Goal: Information Seeking & Learning: Check status

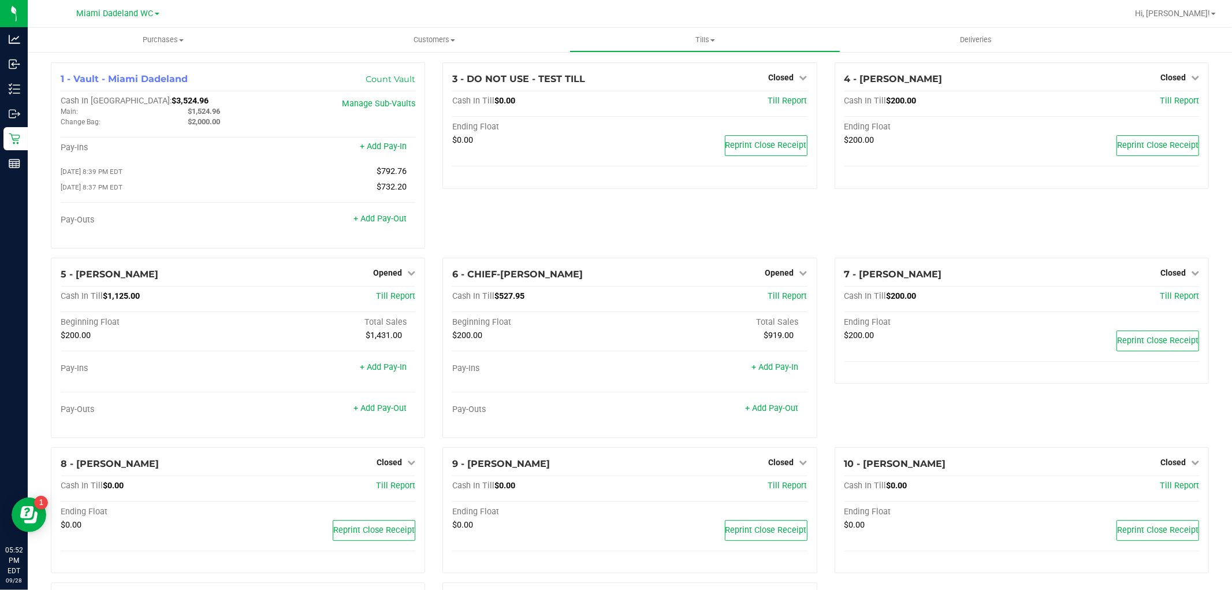
scroll to position [197, 0]
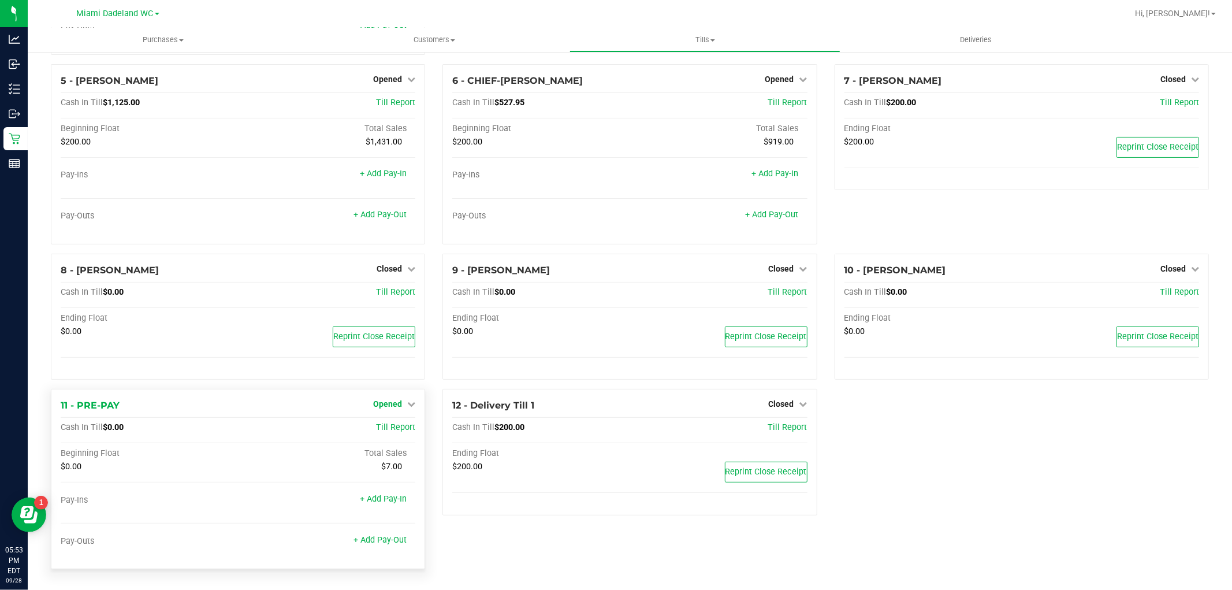
click at [385, 400] on span "Opened" at bounding box center [387, 403] width 29 height 9
click at [374, 427] on link "Close Till" at bounding box center [389, 427] width 31 height 9
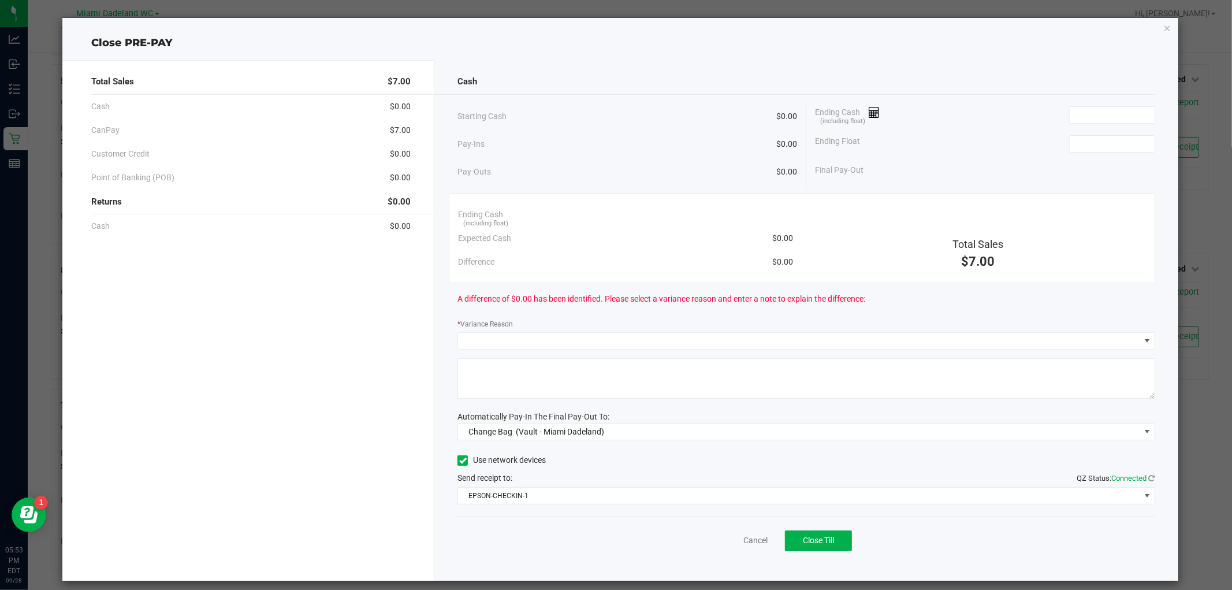
click at [1107, 90] on div "Cash" at bounding box center [805, 81] width 697 height 25
click at [1118, 113] on input at bounding box center [1112, 115] width 85 height 16
type input "$0.00"
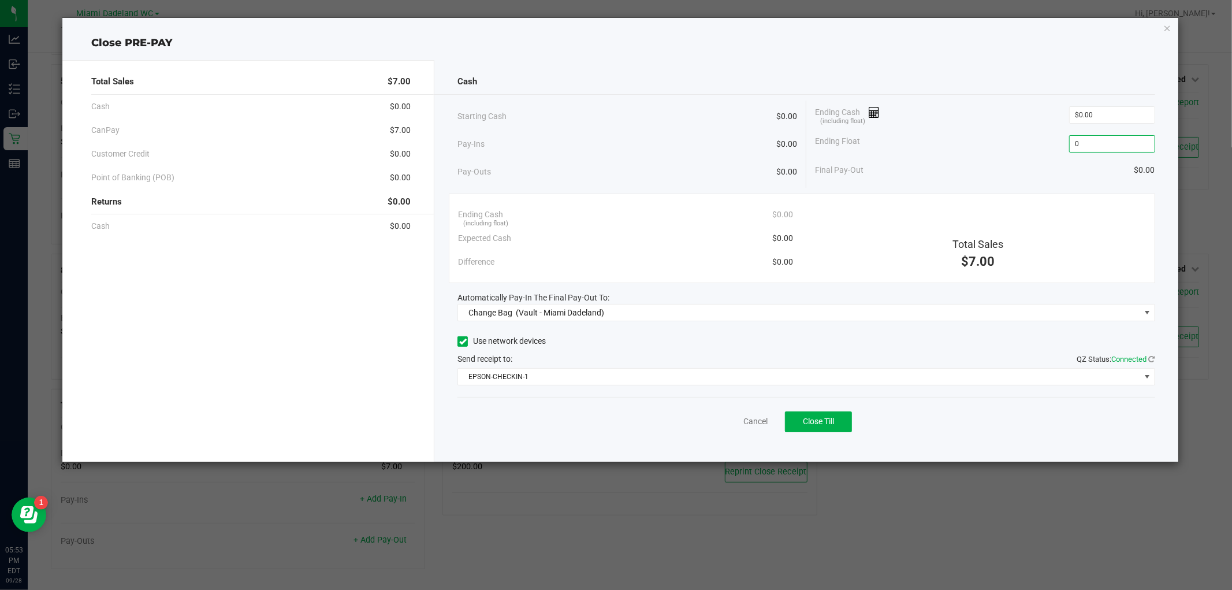
click at [977, 44] on div "Close PRE-PAY" at bounding box center [619, 43] width 1115 height 16
type input "$0.00"
click at [807, 319] on span "Change Bag (Vault - Miami Dadeland)" at bounding box center [798, 312] width 681 height 16
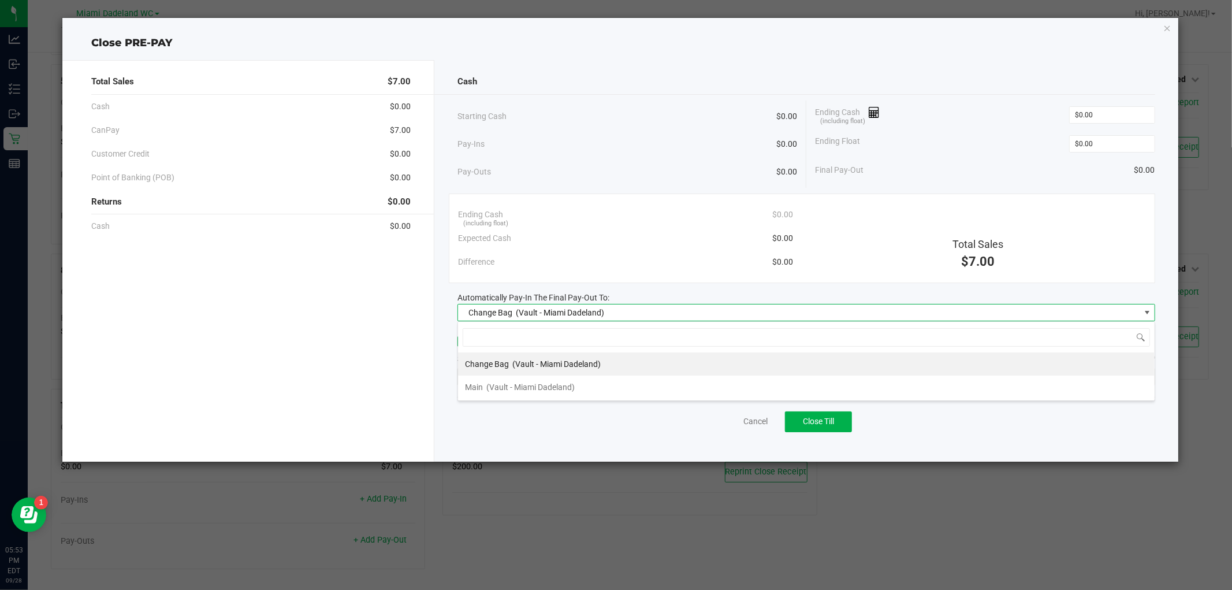
scroll to position [17, 697]
click at [560, 386] on span "(Vault - Miami Dadeland)" at bounding box center [530, 386] width 88 height 9
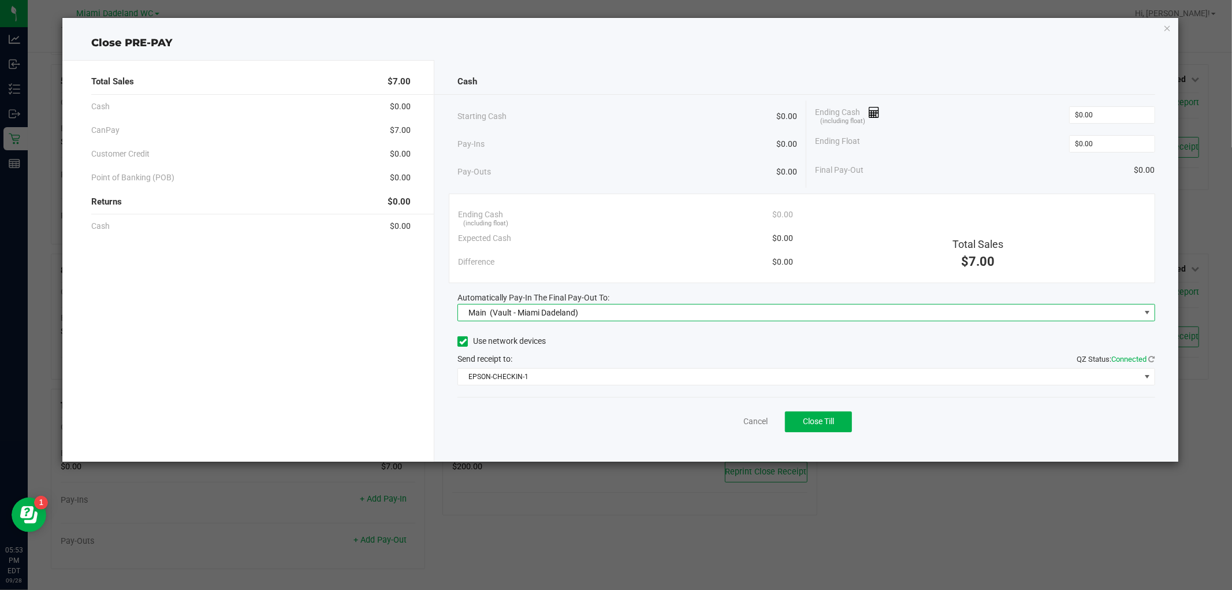
click at [654, 46] on div "Close PRE-PAY" at bounding box center [619, 43] width 1115 height 16
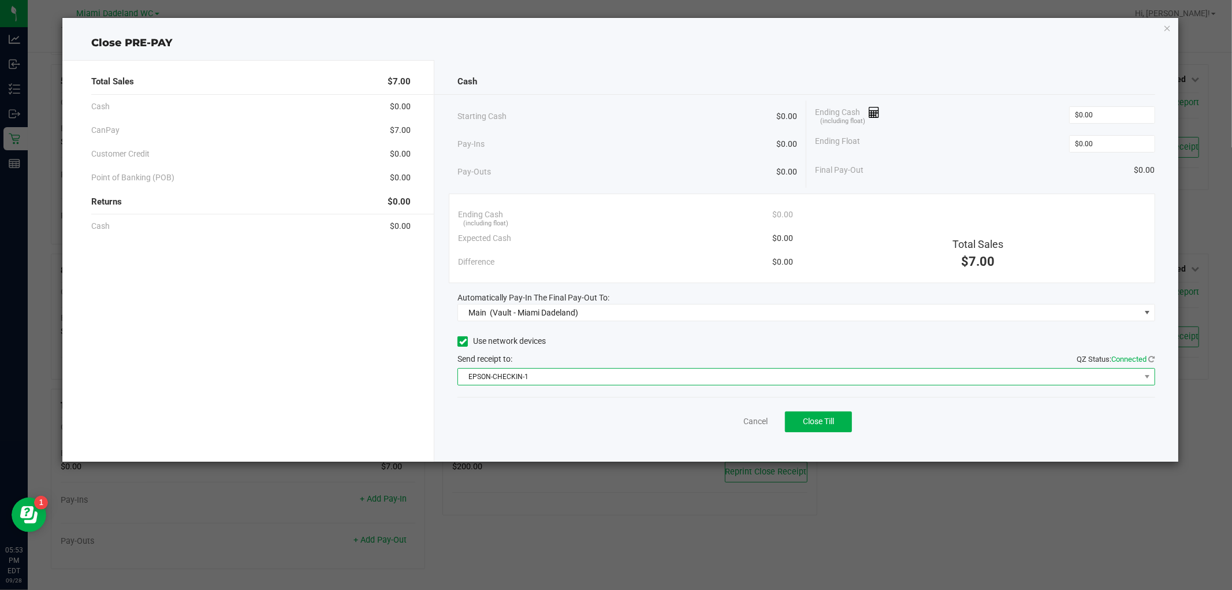
click at [785, 373] on span "EPSON-CHECKIN-1" at bounding box center [798, 376] width 681 height 16
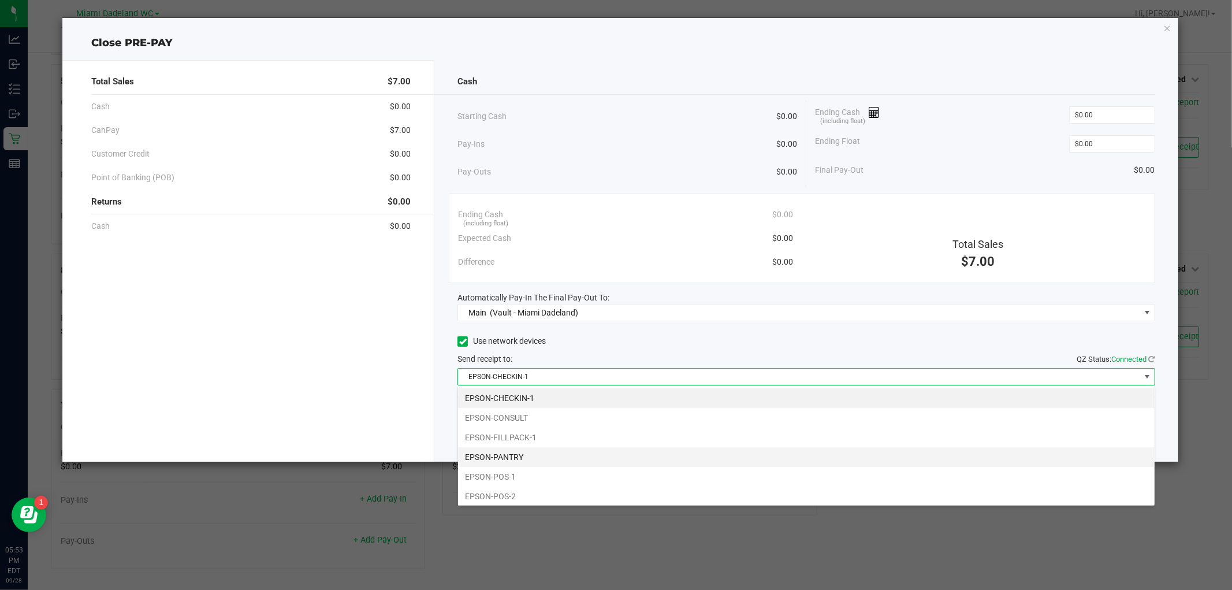
click at [524, 459] on li "EPSON-PANTRY" at bounding box center [806, 457] width 697 height 20
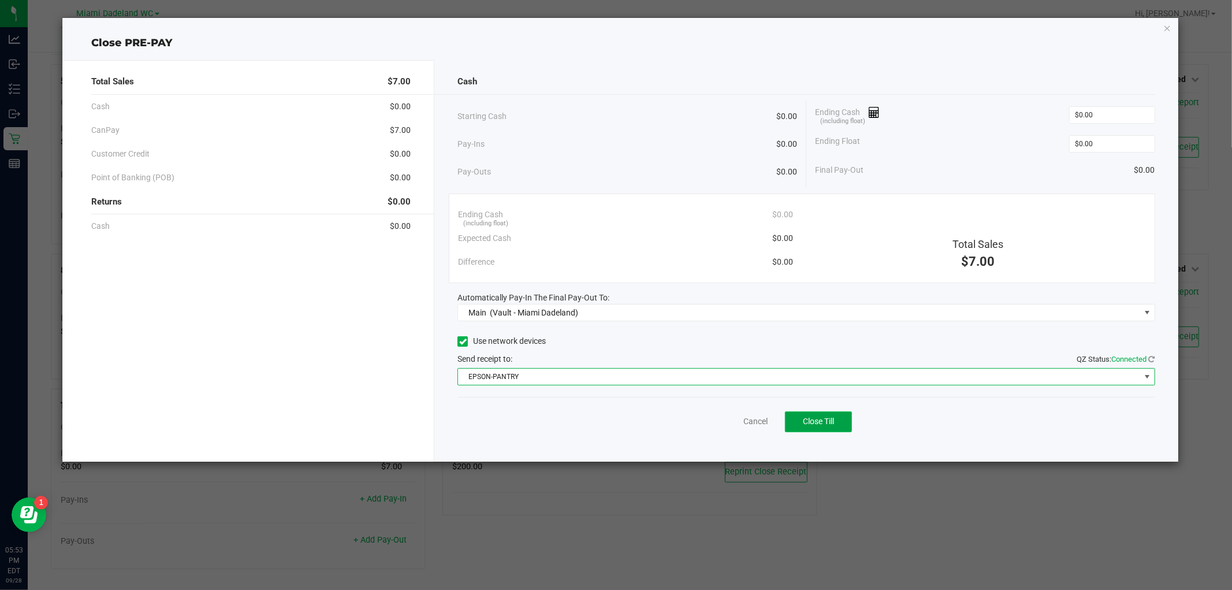
click at [836, 414] on button "Close Till" at bounding box center [818, 421] width 67 height 21
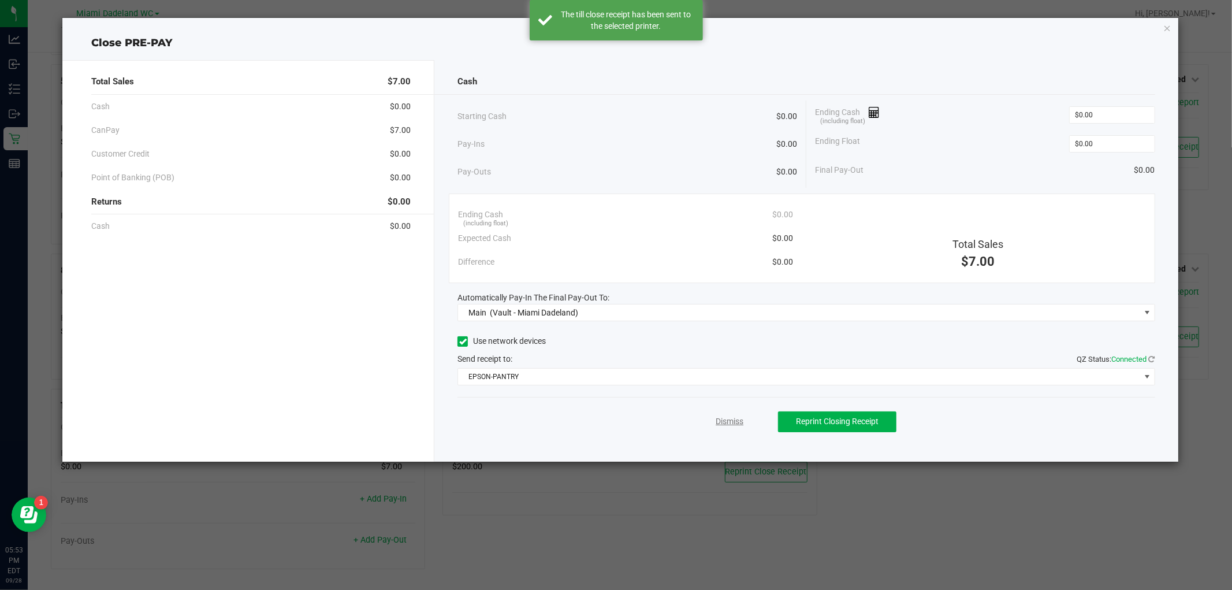
click at [734, 417] on link "Dismiss" at bounding box center [730, 421] width 28 height 12
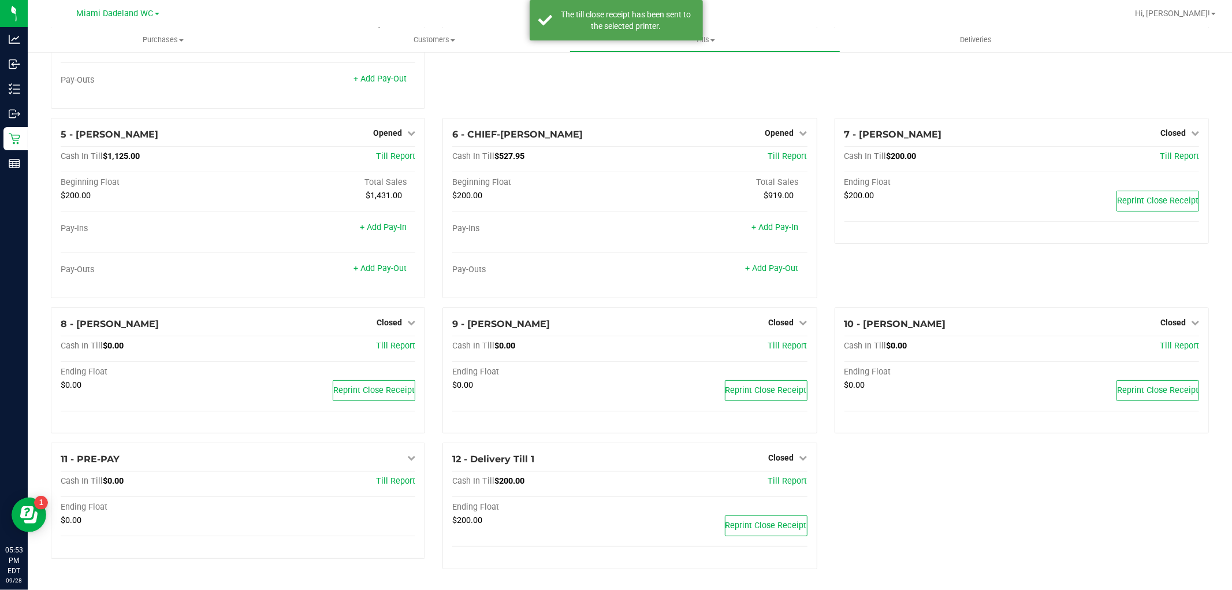
scroll to position [143, 0]
click at [403, 120] on div "5 - ELENA-GILELS Opened Close Till Cash In Till $1,125.00 Till Report Beginning…" at bounding box center [238, 208] width 374 height 180
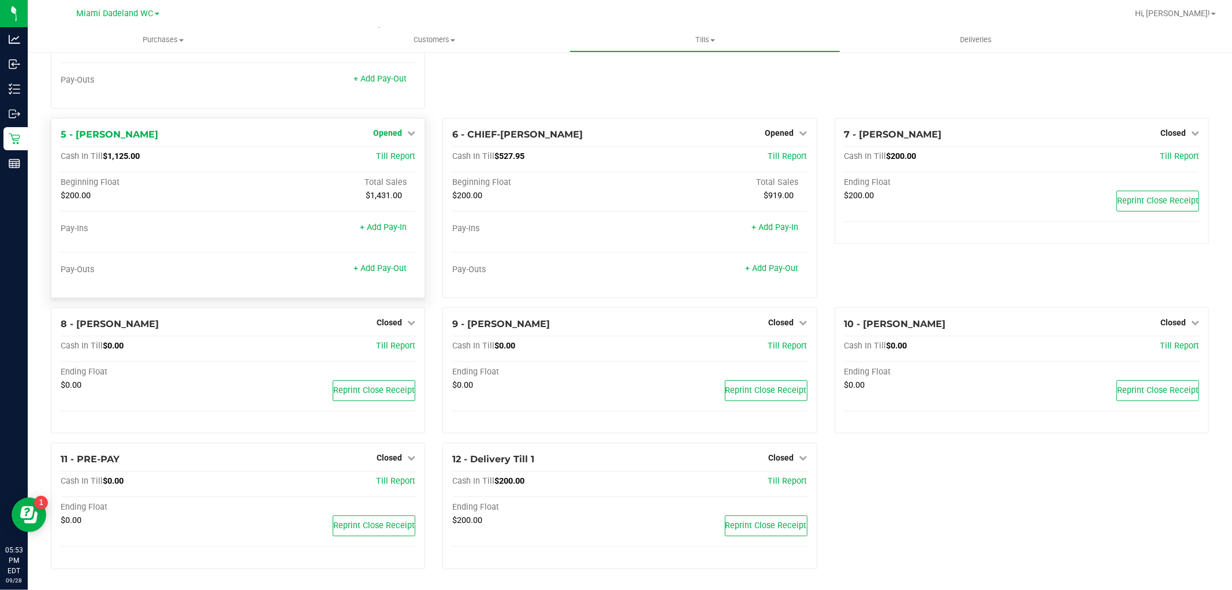
click at [386, 129] on span "Opened" at bounding box center [387, 132] width 29 height 9
click at [396, 154] on link "Close Till" at bounding box center [389, 156] width 31 height 9
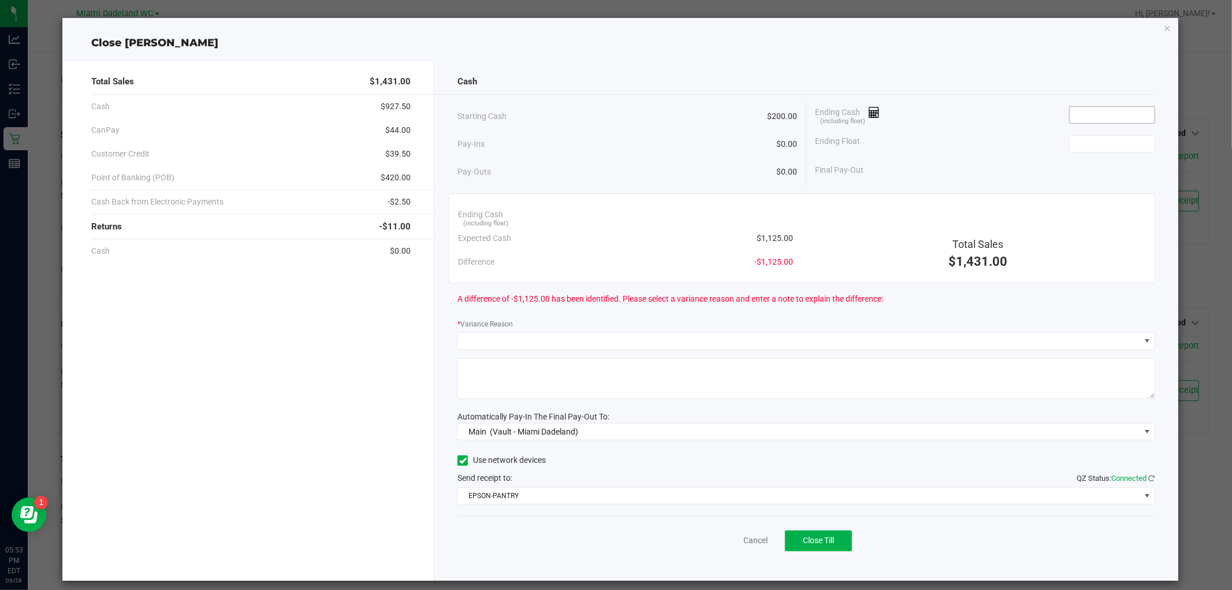
click at [1104, 114] on input at bounding box center [1112, 115] width 85 height 16
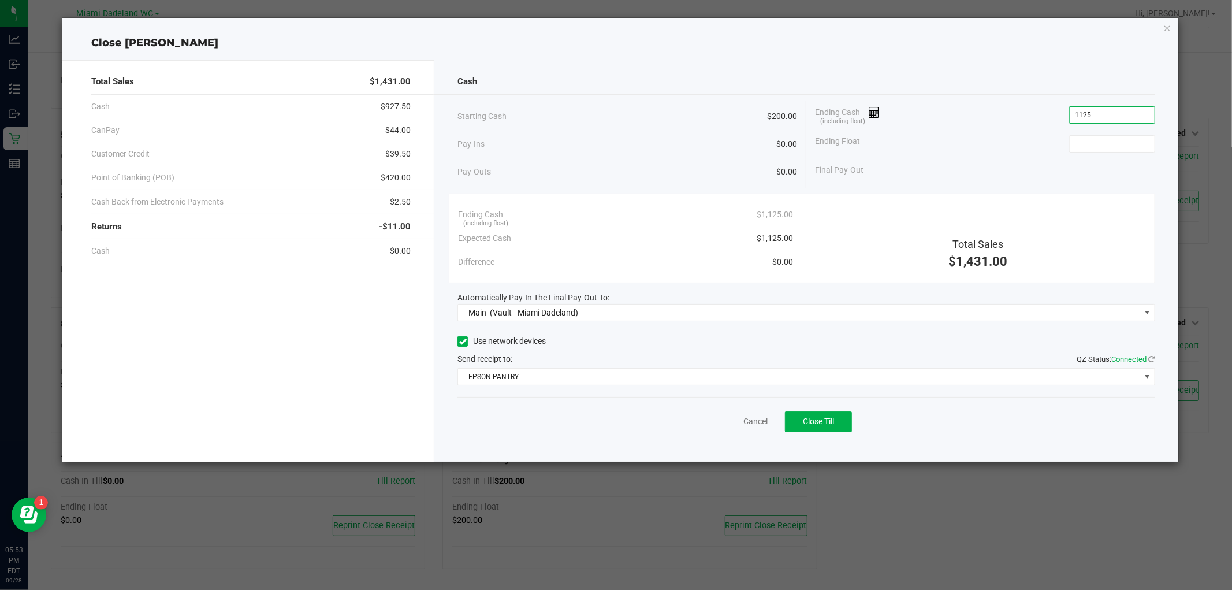
type input "$1,125.00"
click at [954, 66] on div "Cash Starting Cash $200.00 Pay-Ins $0.00 Pay-Outs $0.00 Ending Cash (including …" at bounding box center [805, 260] width 743 height 401
type input "$200.00"
click at [954, 435] on div "Cancel Close Till" at bounding box center [805, 419] width 697 height 44
click at [973, 87] on div "Cash" at bounding box center [805, 81] width 697 height 25
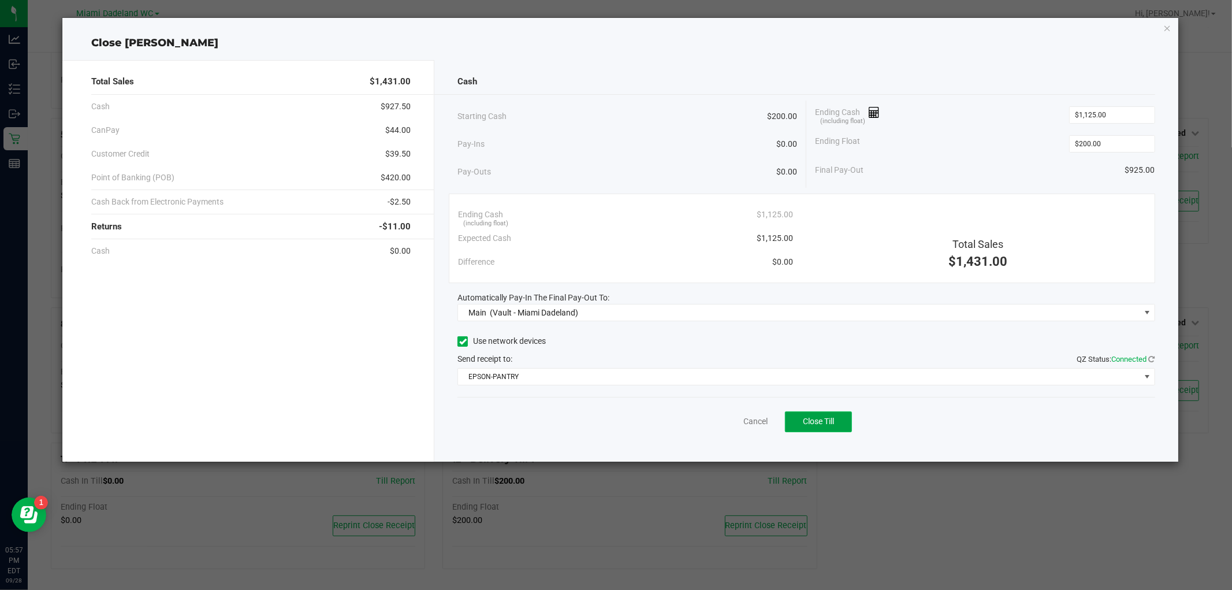
click at [841, 420] on button "Close Till" at bounding box center [818, 421] width 67 height 21
click at [719, 422] on link "Dismiss" at bounding box center [730, 421] width 28 height 12
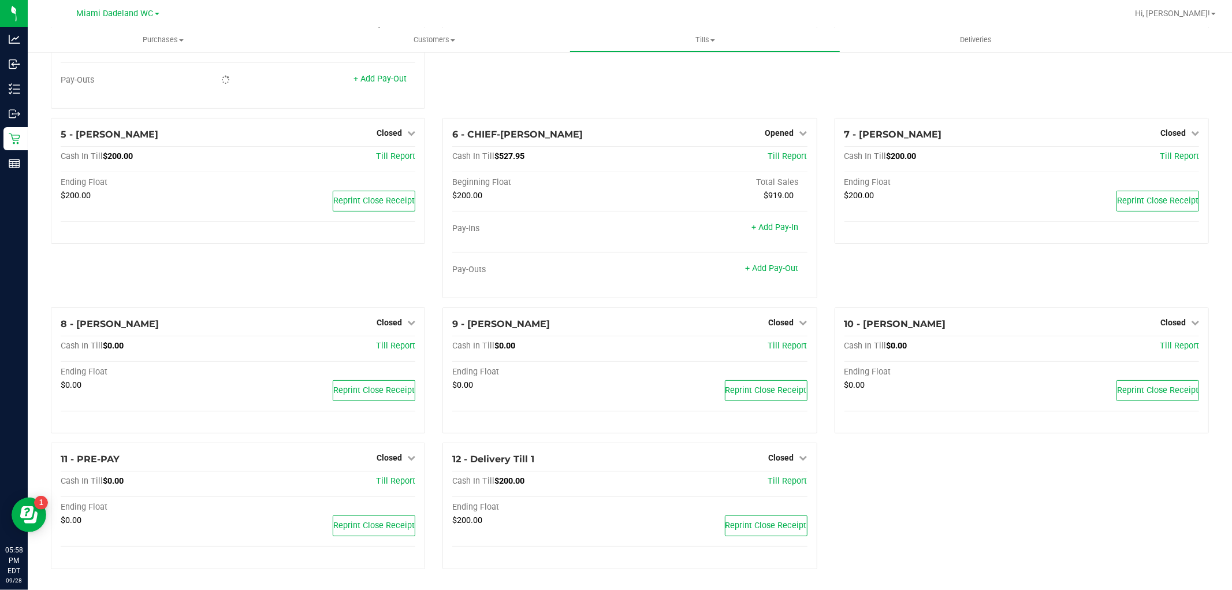
scroll to position [159, 0]
click at [708, 31] on uib-tab-heading "Tills Manage tills Reconcile e-payments" at bounding box center [705, 39] width 270 height 23
click at [702, 81] on li "Reconcile e-payments" at bounding box center [704, 84] width 271 height 14
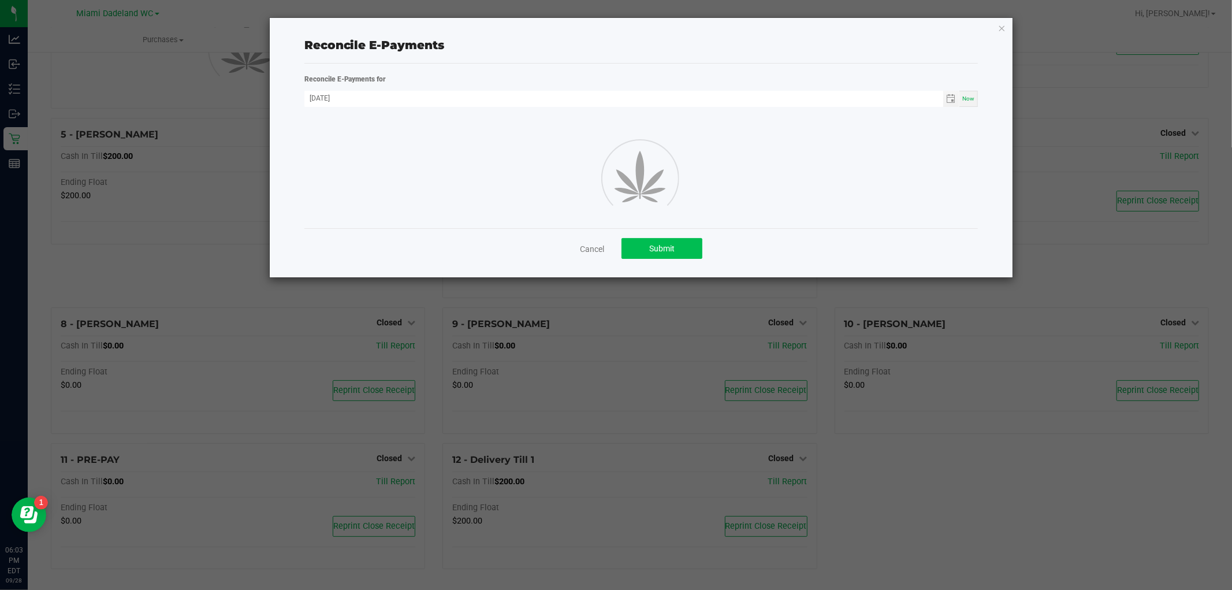
scroll to position [159, 0]
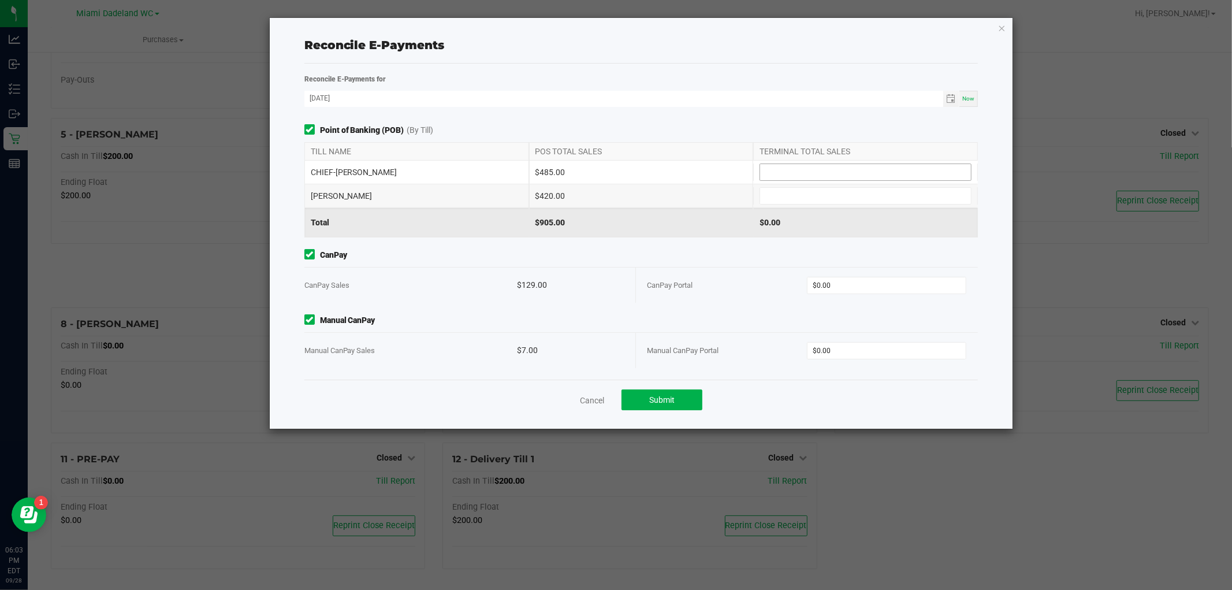
click at [930, 179] on input at bounding box center [865, 172] width 211 height 16
click at [945, 195] on input at bounding box center [865, 196] width 211 height 16
type input "$420.00"
click at [903, 180] on input at bounding box center [865, 172] width 211 height 16
type input "$485.00"
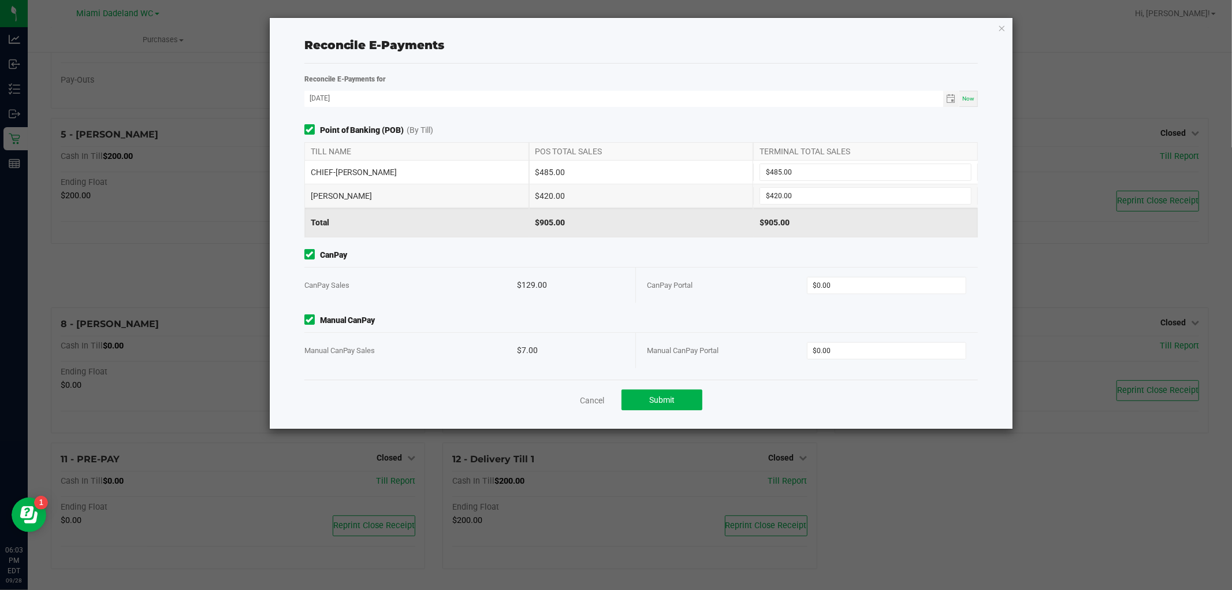
click at [840, 66] on div "Reconcile E-Payments for 09/28/2025 Now Point of Banking (POB) (By Till) TILL N…" at bounding box center [641, 246] width 674 height 365
click at [893, 281] on input "0" at bounding box center [886, 285] width 158 height 16
type input "$129.00"
click at [890, 347] on input "0" at bounding box center [886, 350] width 158 height 16
type input "$7.00"
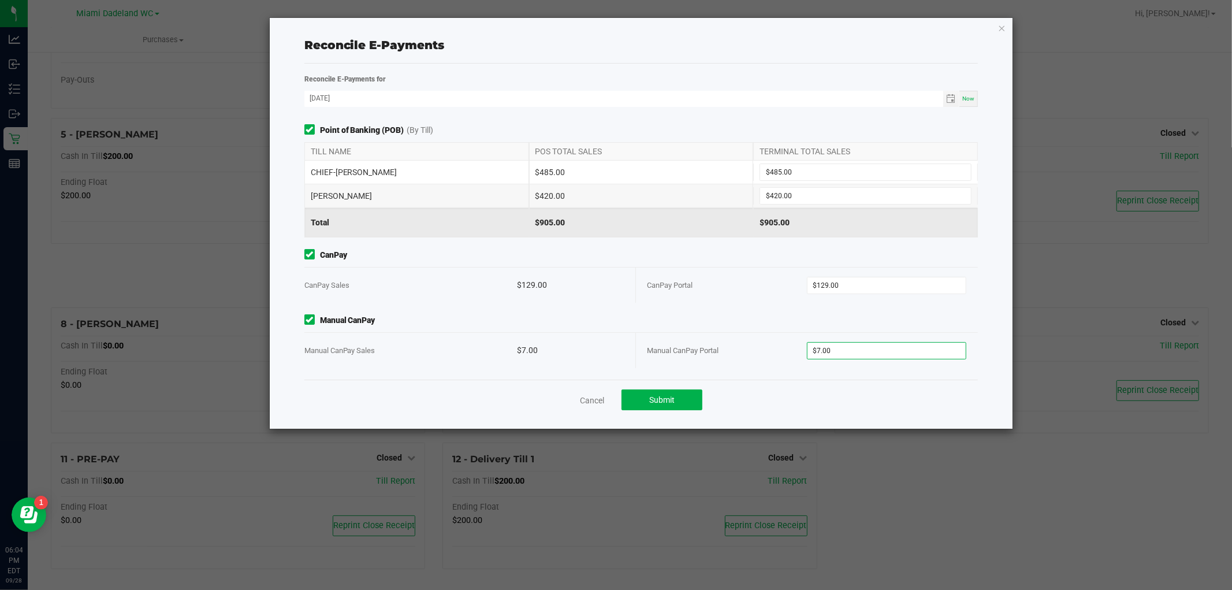
click at [917, 405] on div "Cancel Submit" at bounding box center [641, 399] width 674 height 40
click at [694, 400] on button "Submit" at bounding box center [661, 399] width 81 height 21
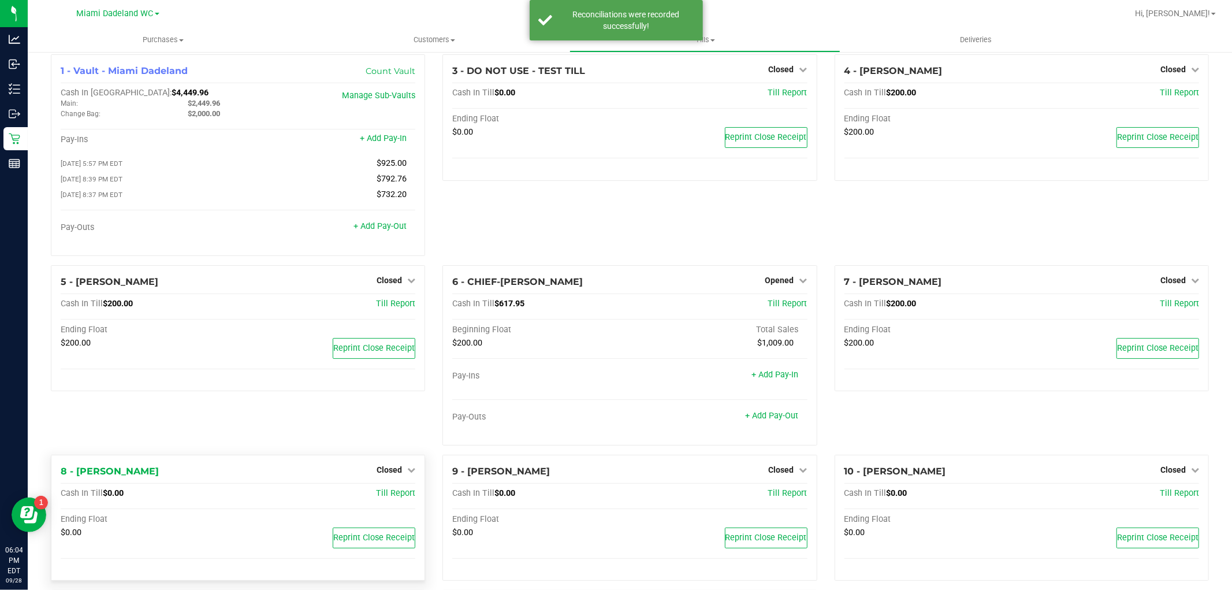
scroll to position [0, 0]
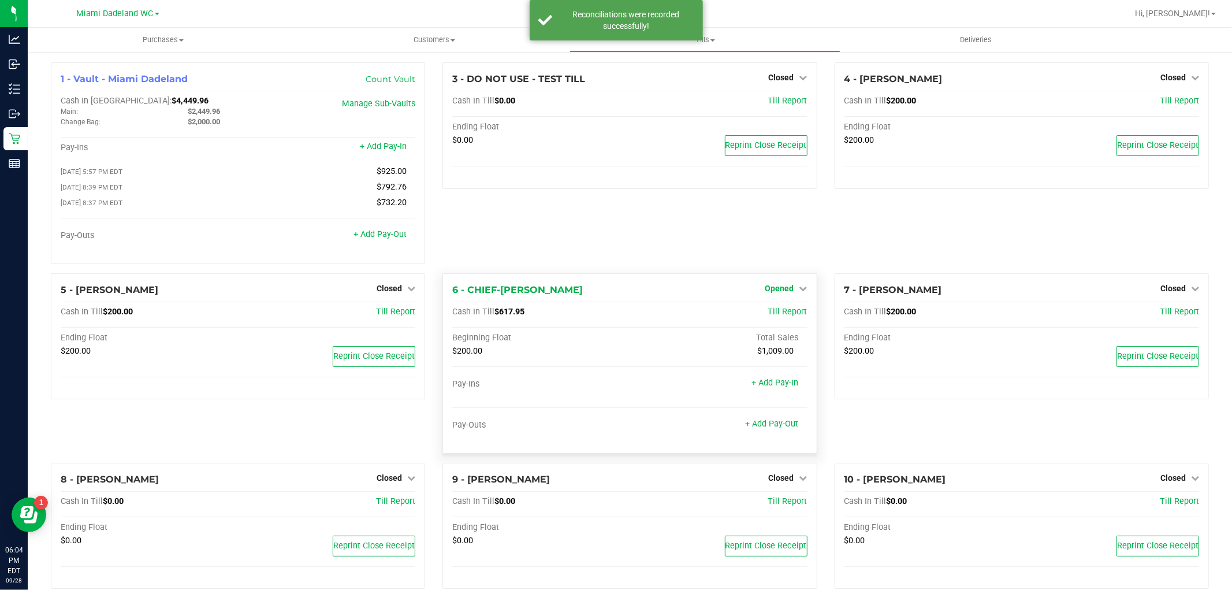
click at [774, 292] on span "Opened" at bounding box center [779, 288] width 29 height 9
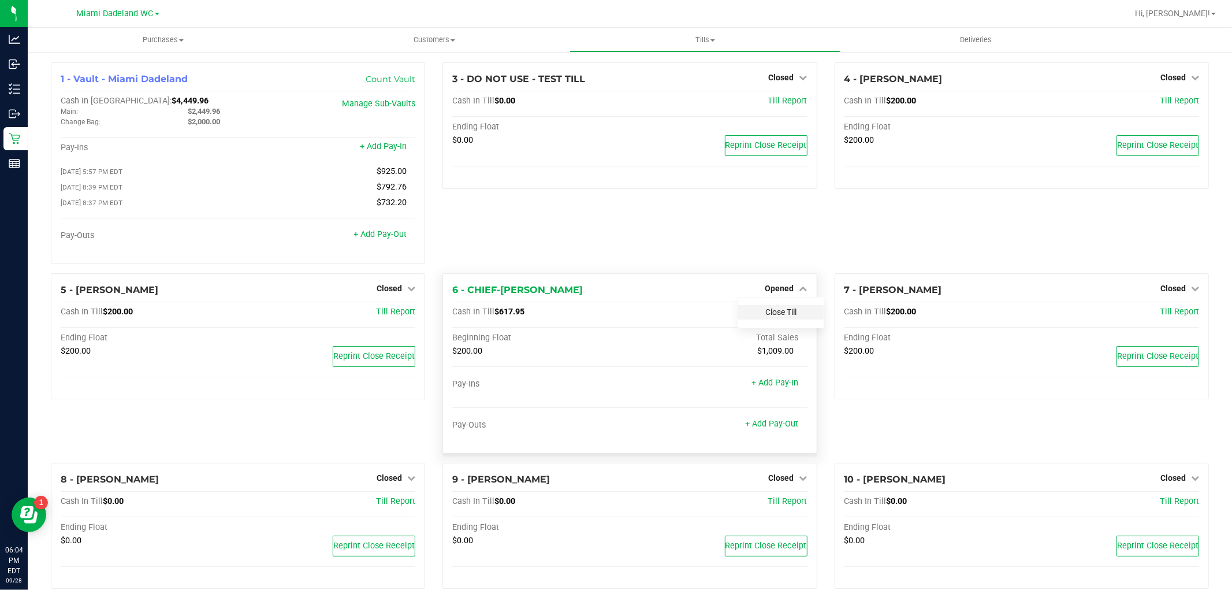
click at [781, 314] on link "Close Till" at bounding box center [780, 311] width 31 height 9
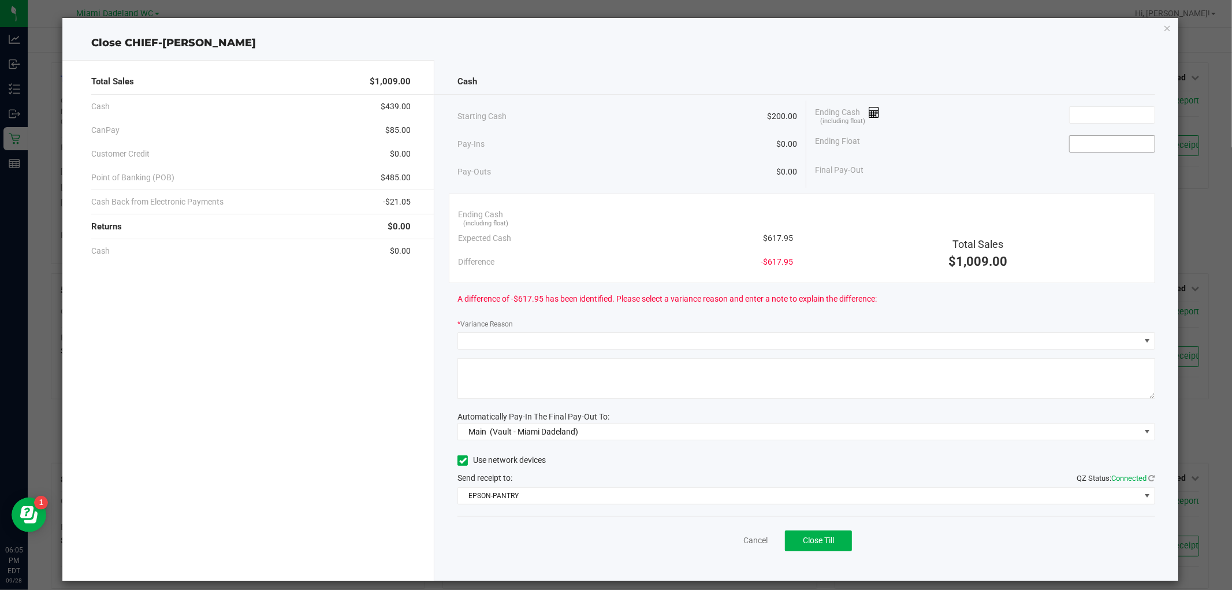
click at [1127, 136] on input at bounding box center [1112, 144] width 85 height 16
type input "$200.00"
click at [1119, 117] on input at bounding box center [1112, 115] width 85 height 16
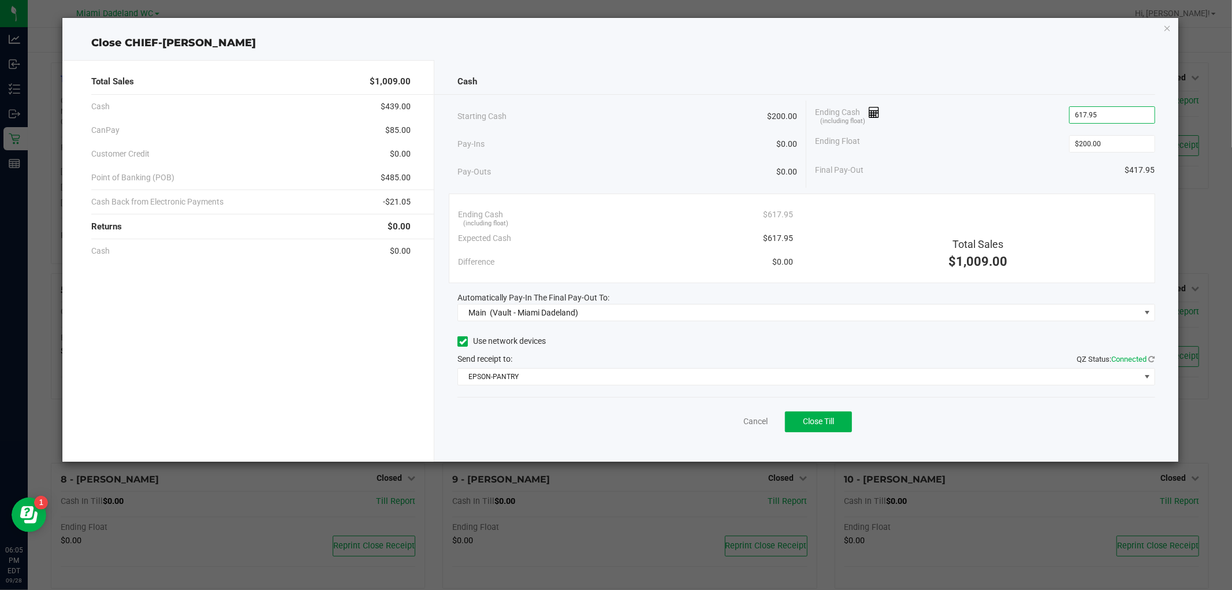
type input "$617.95"
click at [609, 87] on div "Cash" at bounding box center [805, 81] width 697 height 25
click at [955, 49] on div "Close CHIEF-WINCHLEY" at bounding box center [619, 43] width 1115 height 16
click at [716, 143] on div "Pay-Ins $0.00" at bounding box center [627, 144] width 340 height 24
click at [1001, 65] on div "Cash Starting Cash $200.00 Pay-Ins $0.00 Pay-Outs $0.00 Ending Cash (including …" at bounding box center [805, 260] width 743 height 401
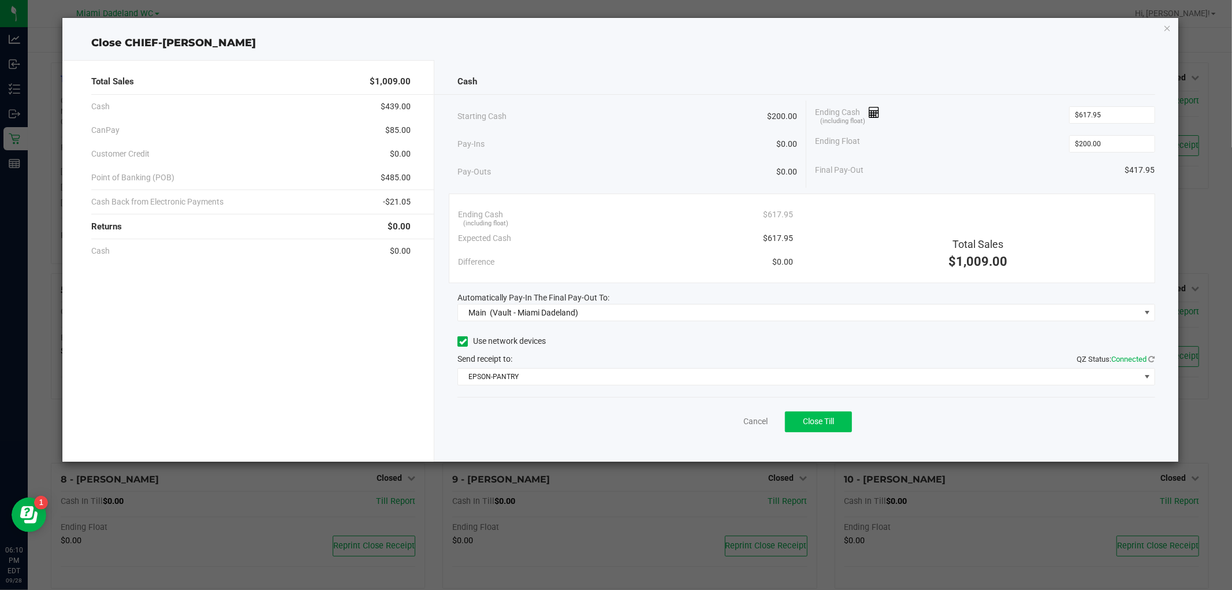
click at [840, 426] on button "Close Till" at bounding box center [818, 421] width 67 height 21
click at [718, 420] on link "Dismiss" at bounding box center [730, 421] width 28 height 12
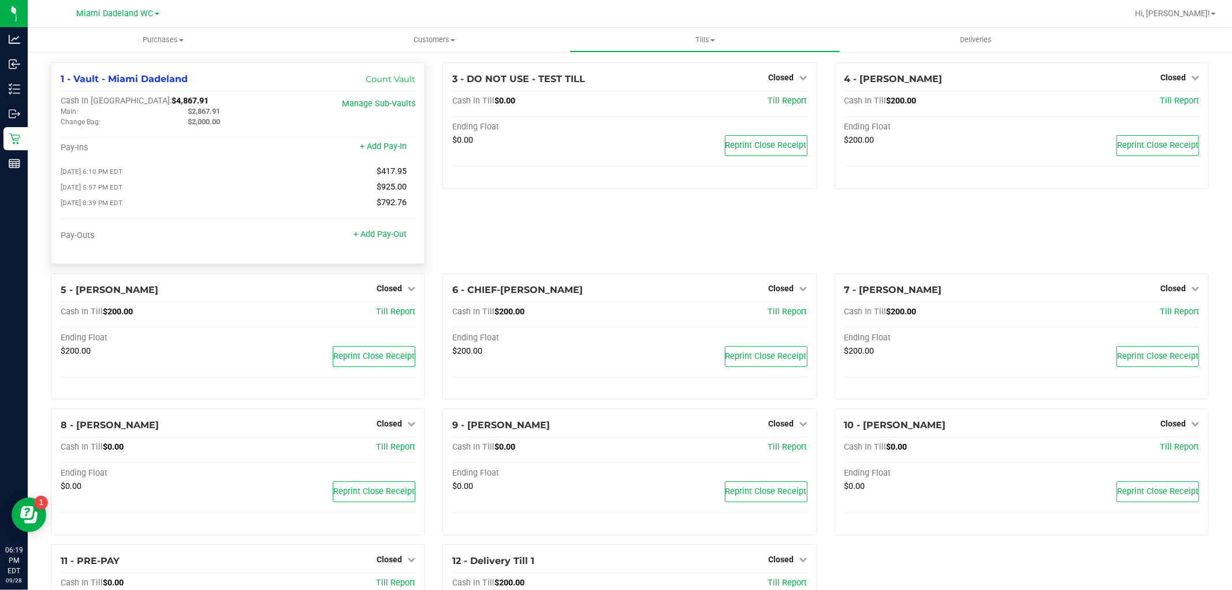
click at [172, 101] on span "$4,867.91" at bounding box center [190, 101] width 37 height 10
copy span "4,867.91"
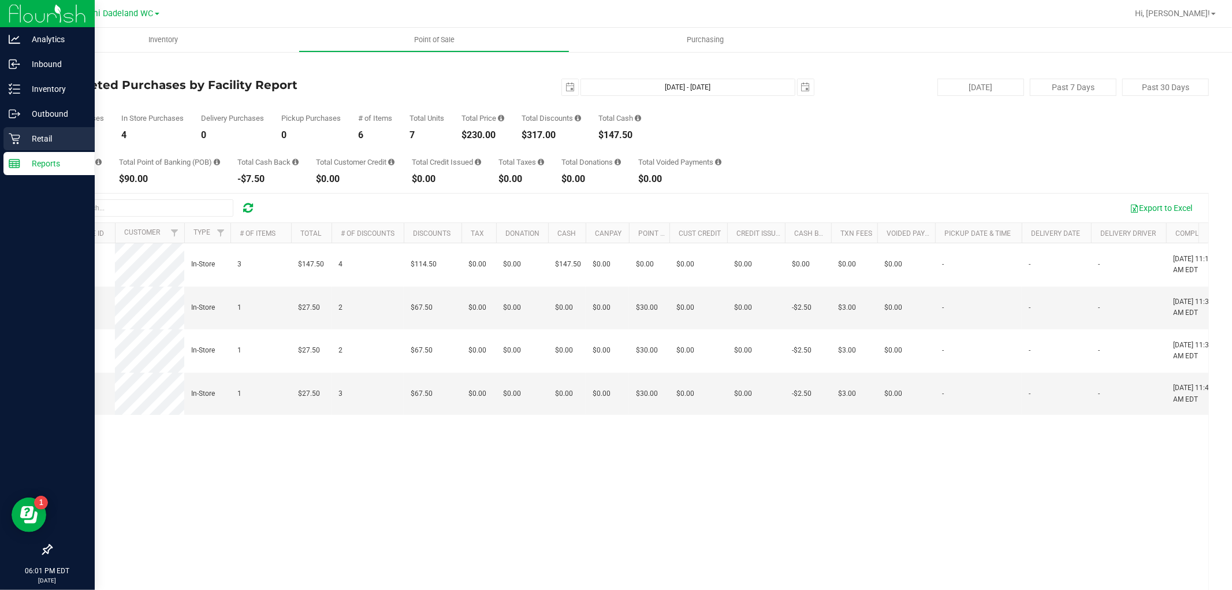
click at [32, 141] on p "Retail" at bounding box center [54, 139] width 69 height 14
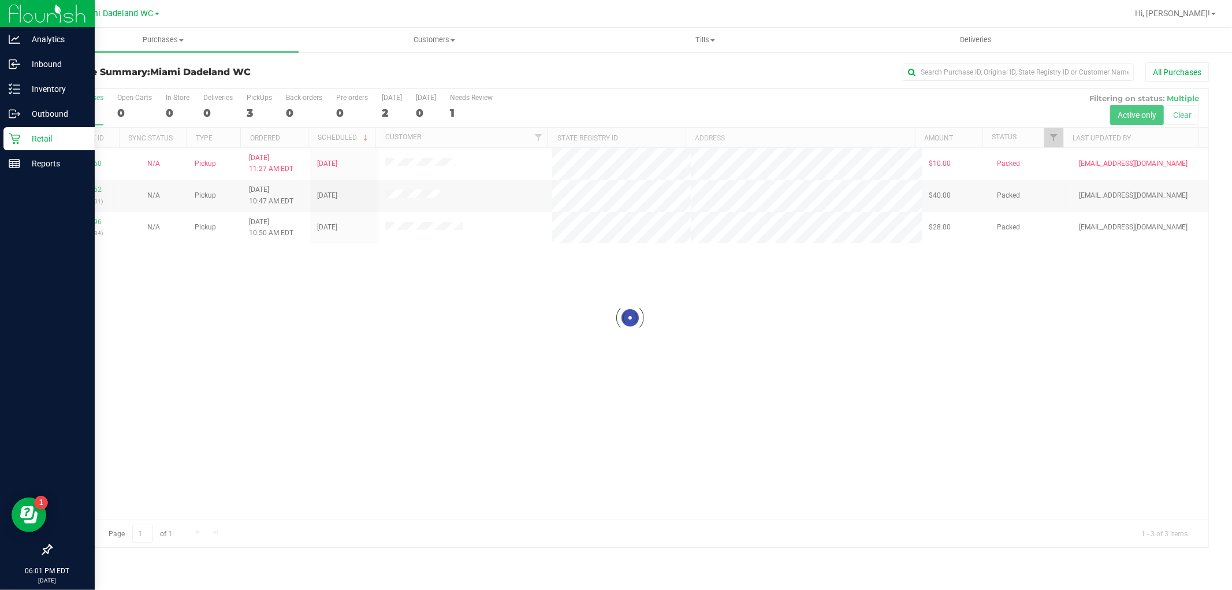
click at [668, 368] on div "Loading... 12019360 N/A Pickup 9/28/2025 11:27 AM EDT 9/30/2025 $10.00 Packed a…" at bounding box center [629, 333] width 1157 height 371
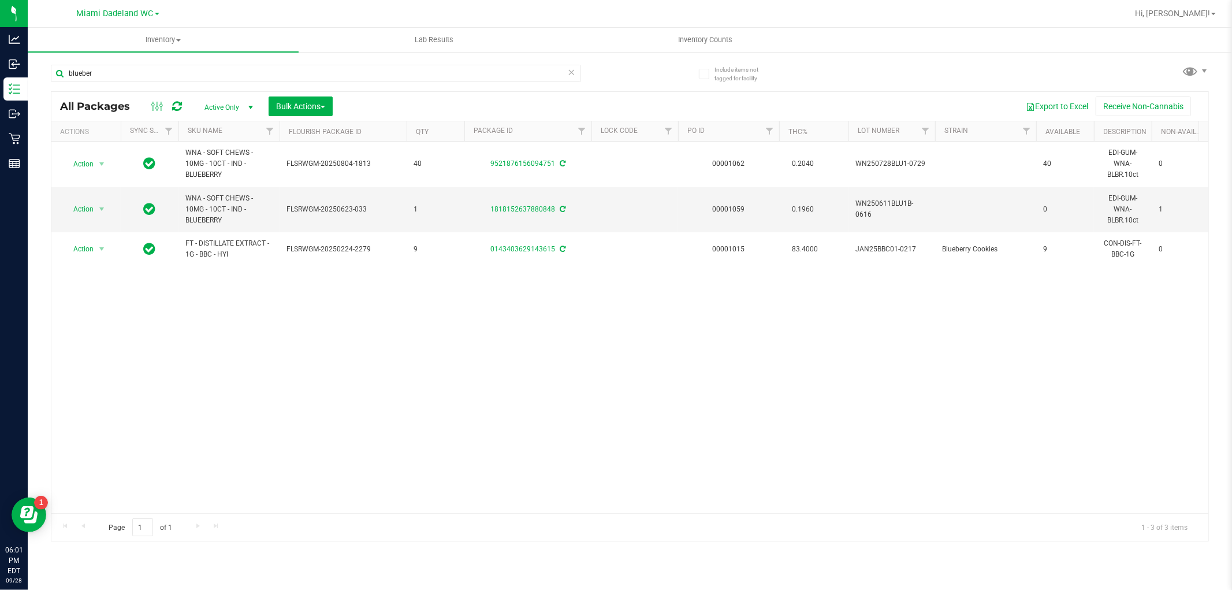
click at [228, 371] on div "Action Action Adjust qty Create package Edit attributes Global inventory Locate…" at bounding box center [629, 326] width 1157 height 371
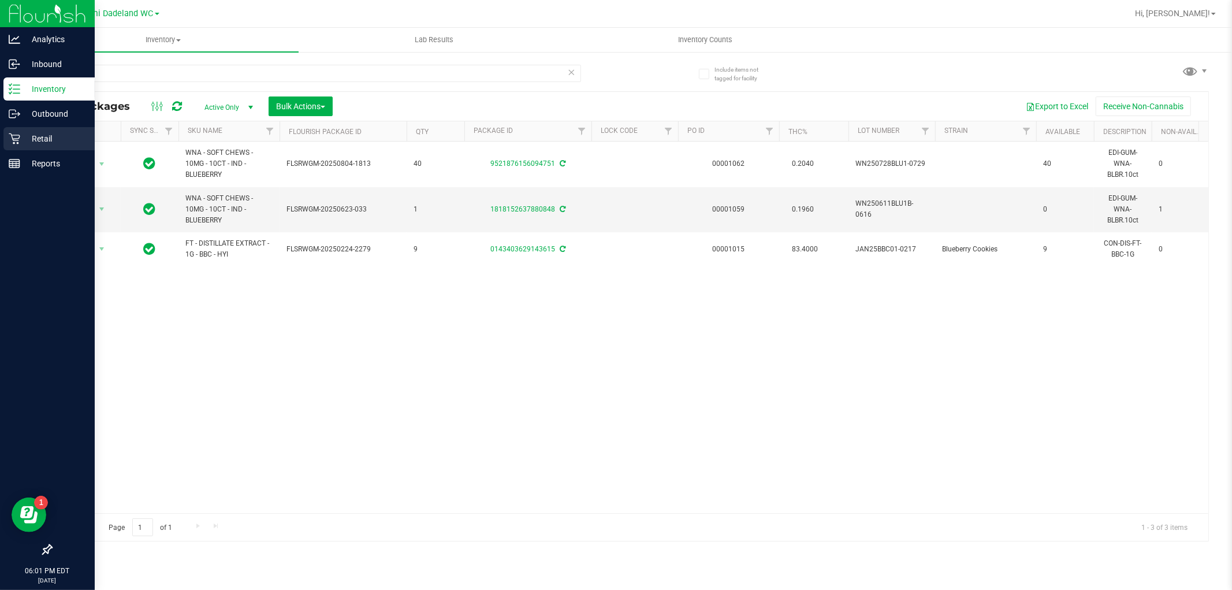
click at [32, 135] on p "Retail" at bounding box center [54, 139] width 69 height 14
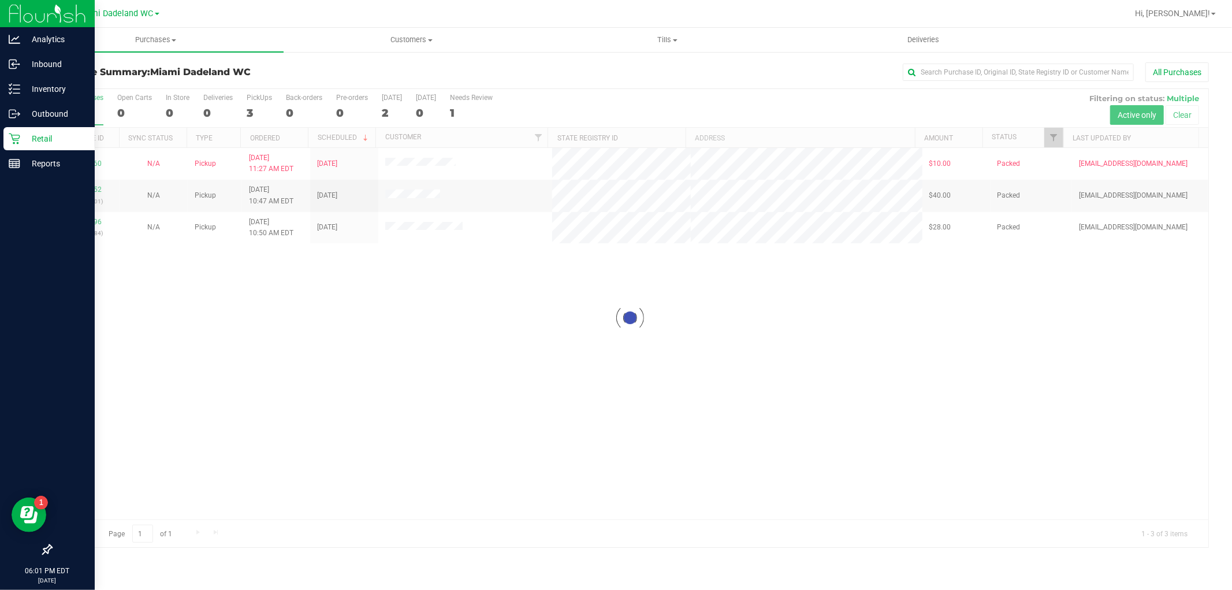
click at [447, 360] on div at bounding box center [629, 318] width 1157 height 458
click at [364, 342] on div "12019360 N/A Pickup 9/28/2025 11:27 AM EDT 9/30/2025 $10.00 Packed abourraine@l…" at bounding box center [629, 333] width 1157 height 371
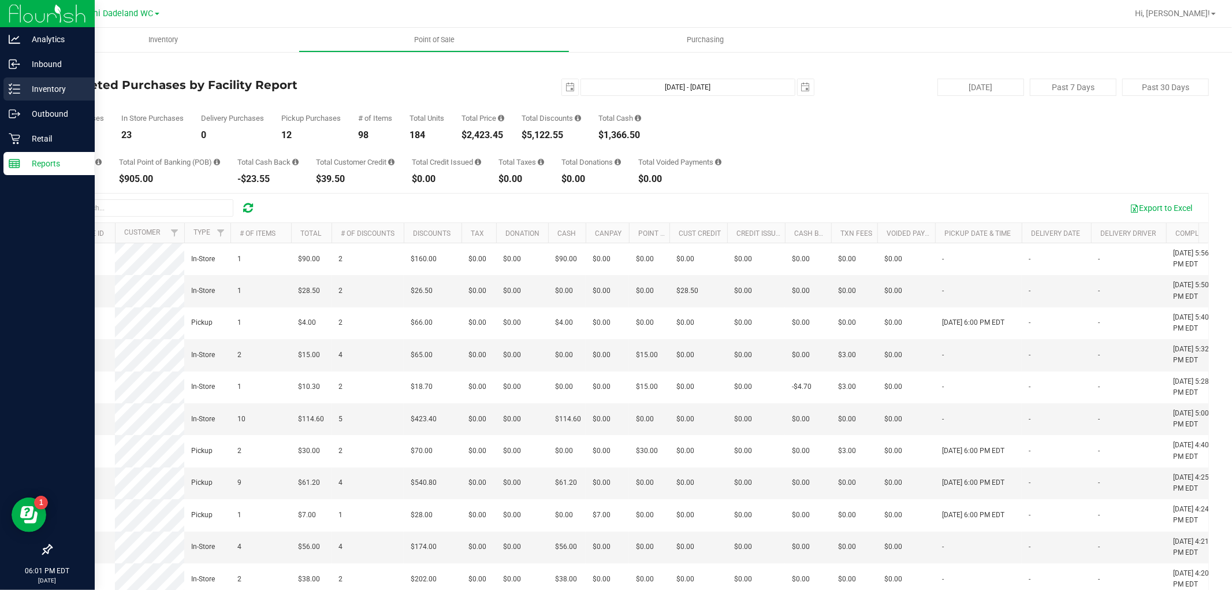
click at [42, 83] on p "Inventory" at bounding box center [54, 89] width 69 height 14
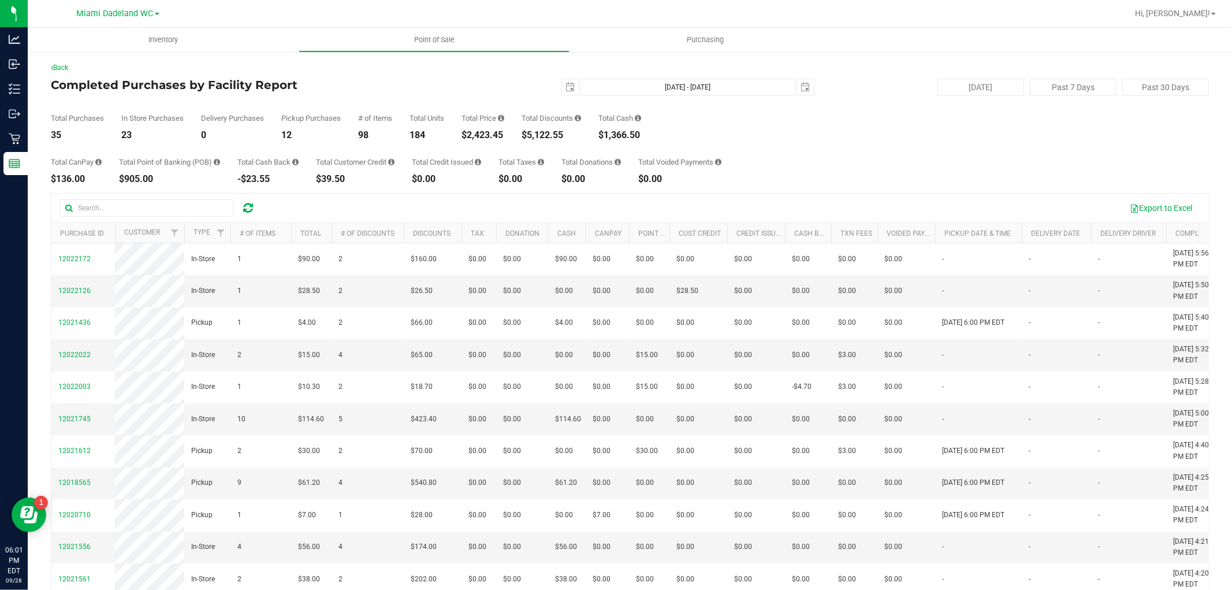
click at [476, 140] on div "$2,423.45" at bounding box center [482, 135] width 43 height 9
copy div "2,423.45"
click at [493, 133] on div "$2,423.45" at bounding box center [482, 135] width 43 height 9
click at [550, 132] on div "$5,122.55" at bounding box center [551, 135] width 59 height 9
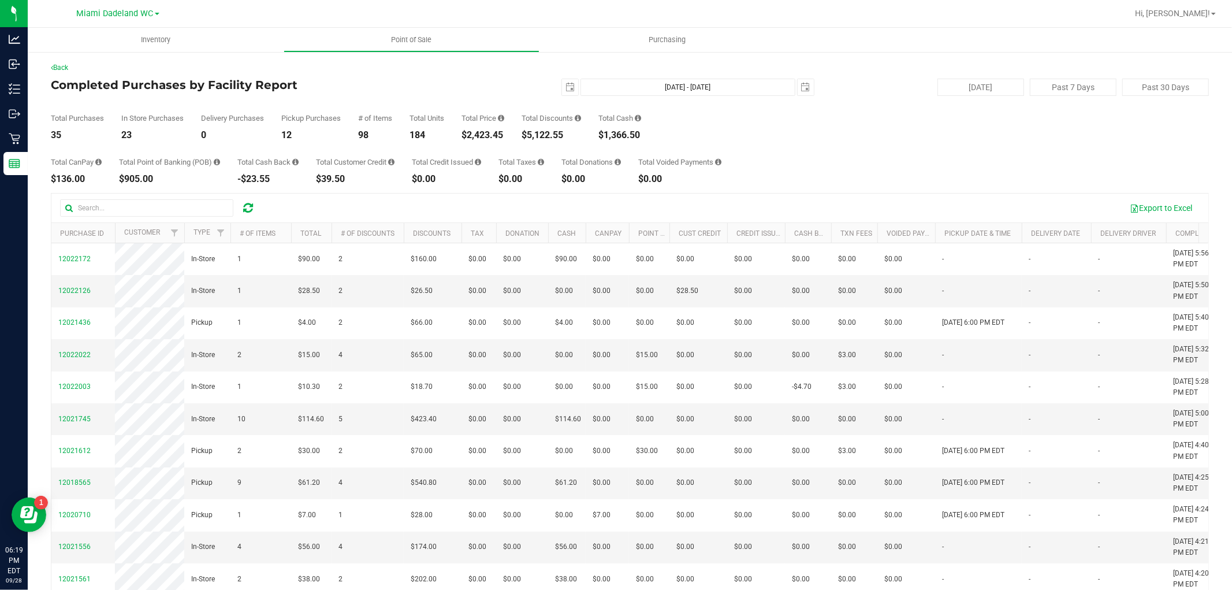
click at [550, 132] on div "$5,122.55" at bounding box center [551, 135] width 59 height 9
copy div "5,122.55"
click at [497, 135] on div "$2,423.45" at bounding box center [482, 135] width 43 height 9
click at [707, 110] on div "Total Purchases 35 In Store Purchases 23 Delivery Purchases 0 Pickup Purchases …" at bounding box center [630, 118] width 1158 height 44
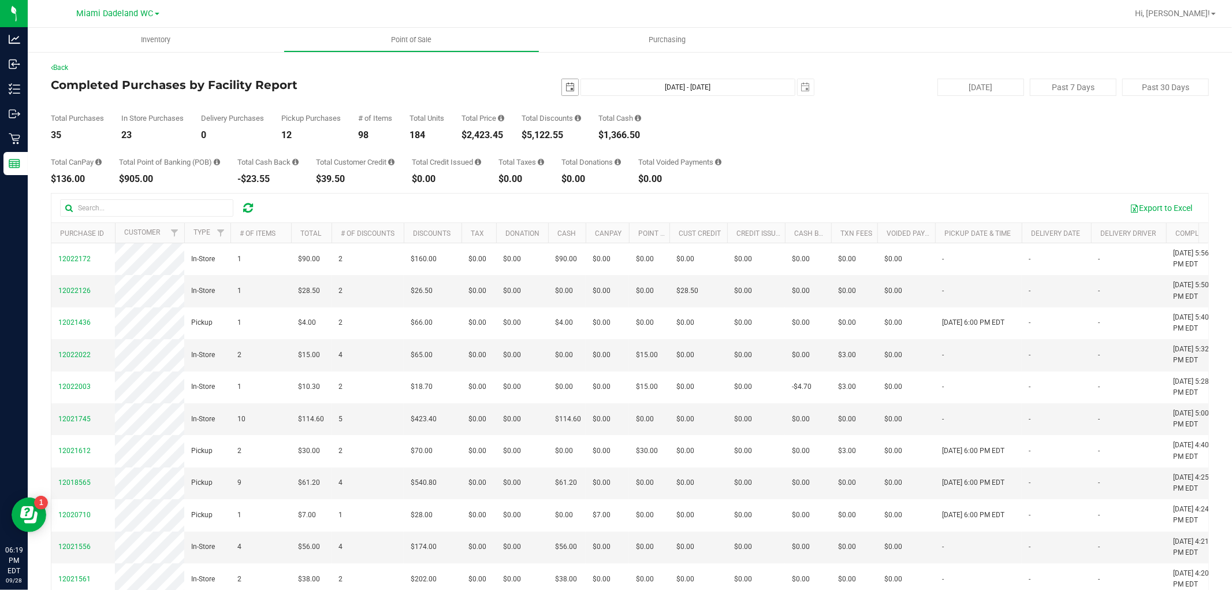
click at [568, 91] on span "select" at bounding box center [569, 87] width 9 height 9
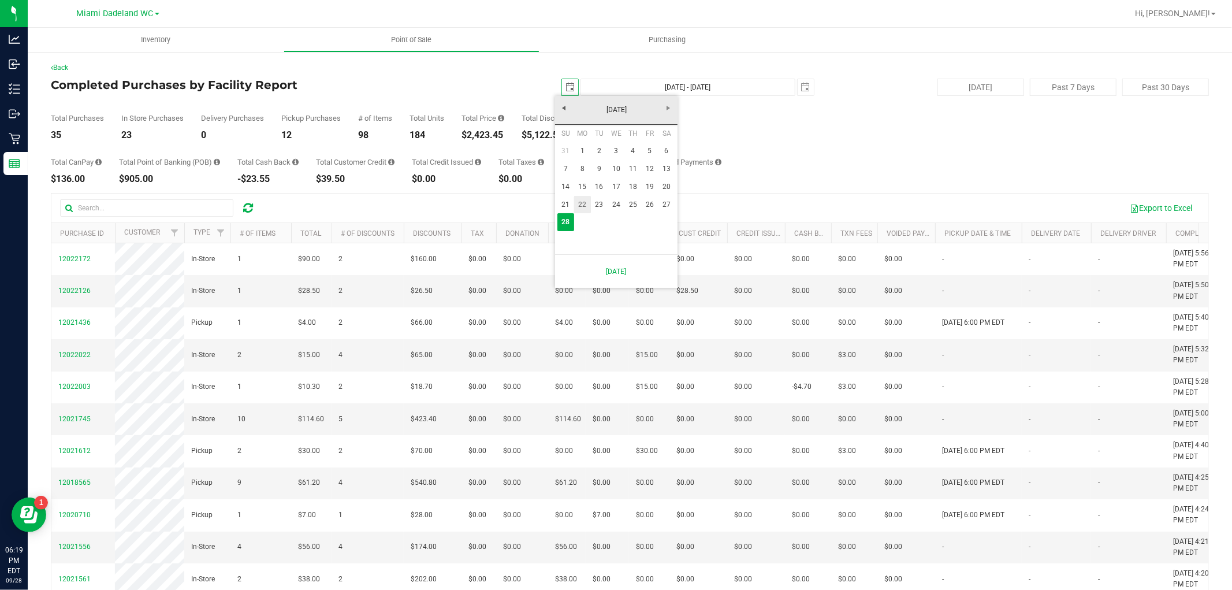
click at [585, 205] on link "22" at bounding box center [582, 205] width 17 height 18
type input "[DATE]"
type input "[DATE] - [DATE]"
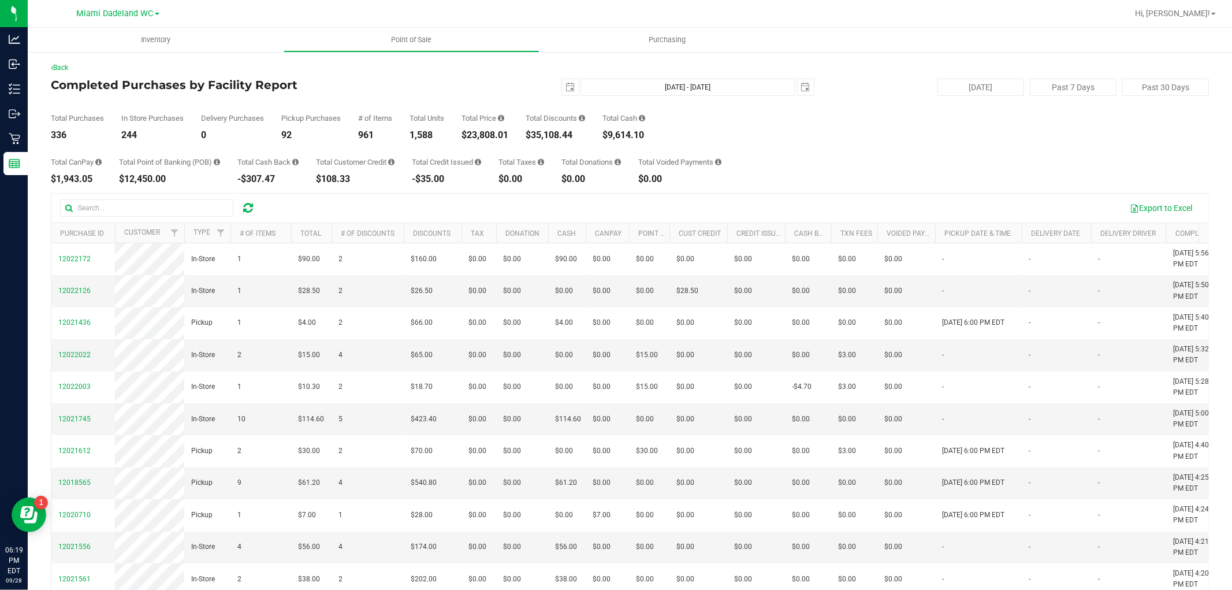
click at [498, 141] on div "Total CanPay $1,943.05 Total Point of Banking (POB) $12,450.00 Total Cash Back …" at bounding box center [630, 162] width 1158 height 44
click at [501, 135] on div "$23,808.01" at bounding box center [484, 135] width 47 height 9
copy div "23,808.01"
click at [565, 83] on span "select" at bounding box center [569, 87] width 9 height 9
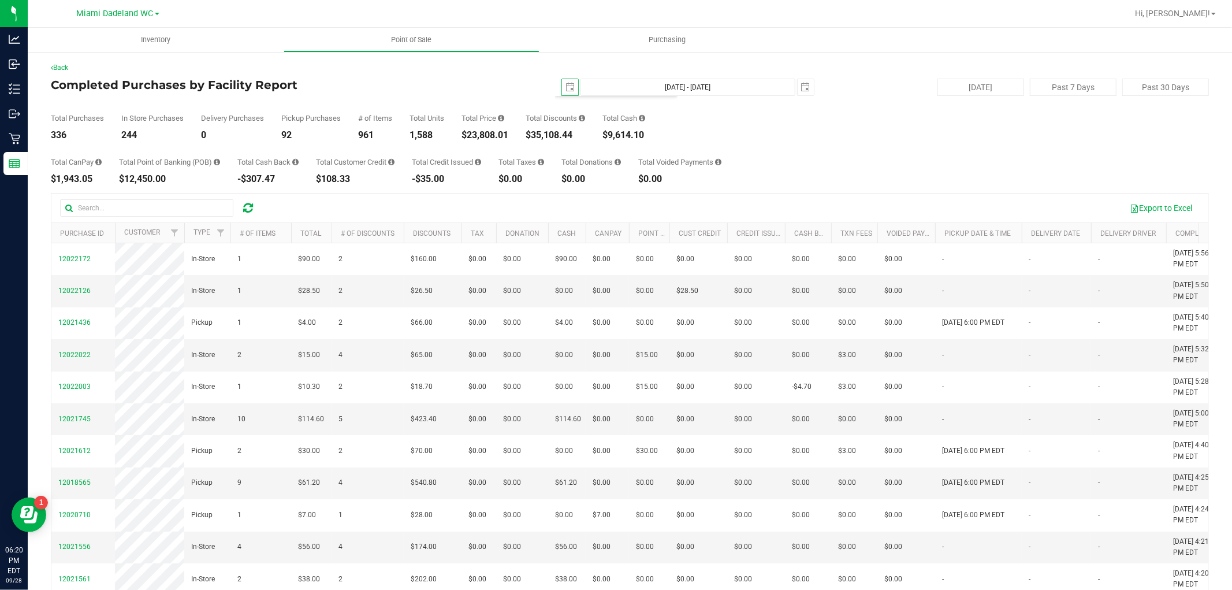
click at [908, 100] on div "Total Purchases 336 In Store Purchases 244 Delivery Purchases 0 Pickup Purchase…" at bounding box center [630, 118] width 1158 height 44
click at [567, 79] on span "[DATE]" at bounding box center [569, 87] width 17 height 17
click at [569, 81] on span "select" at bounding box center [570, 87] width 16 height 16
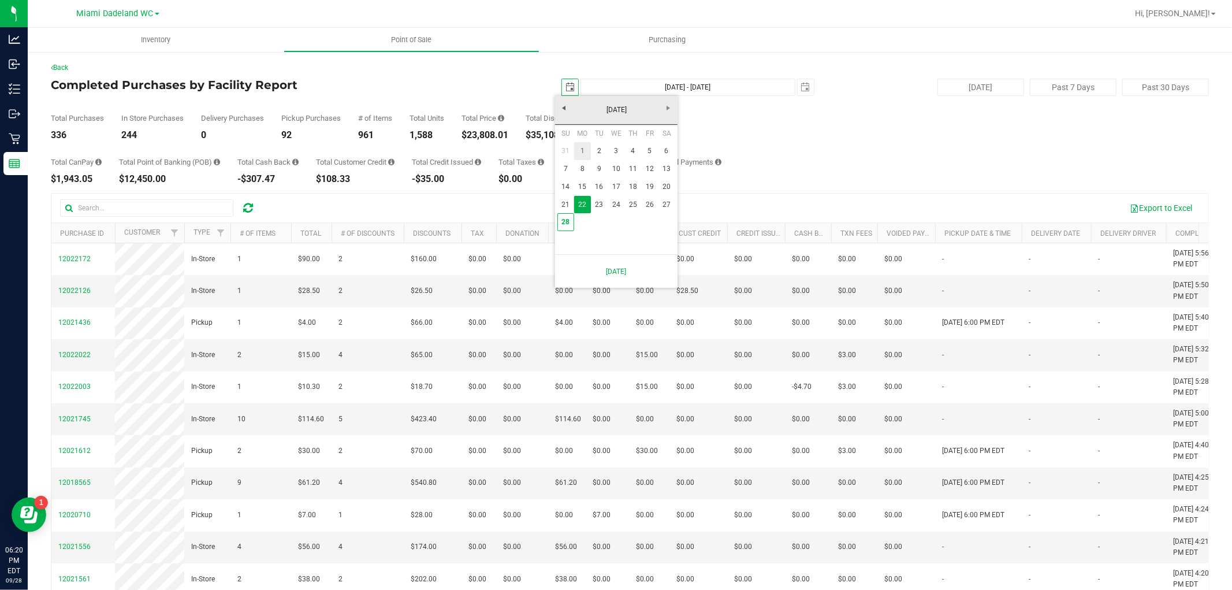
click at [587, 156] on link "1" at bounding box center [582, 151] width 17 height 18
type input "[DATE]"
type input "[DATE] - [DATE]"
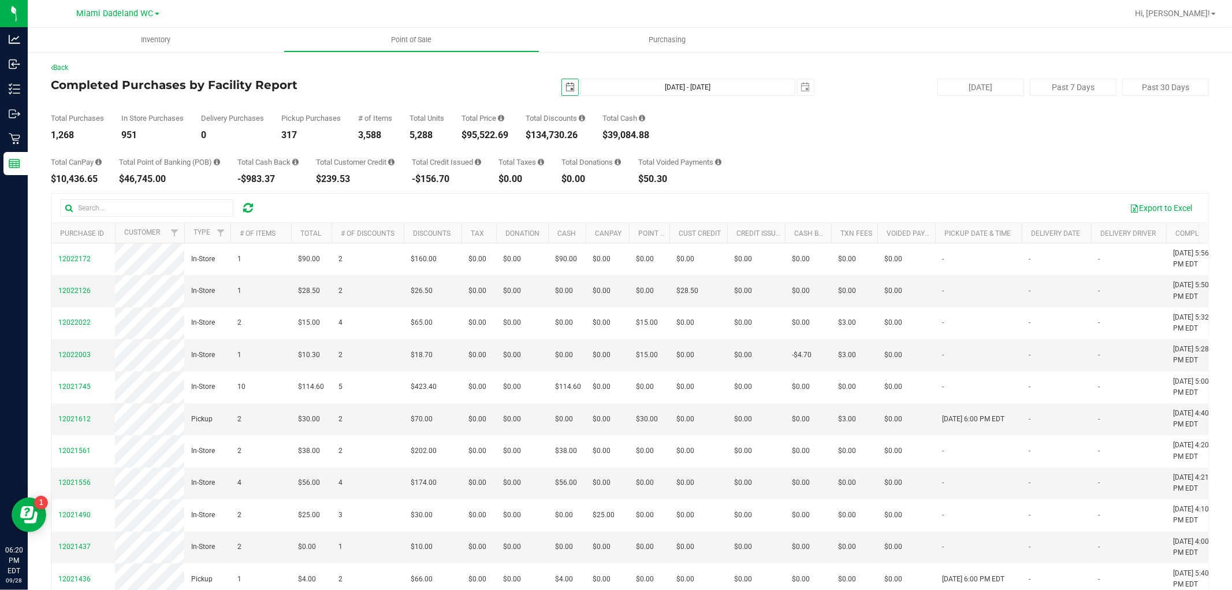
click at [498, 136] on div "$95,522.69" at bounding box center [484, 135] width 47 height 9
copy div "95,522.69"
